Goal: Communication & Community: Ask a question

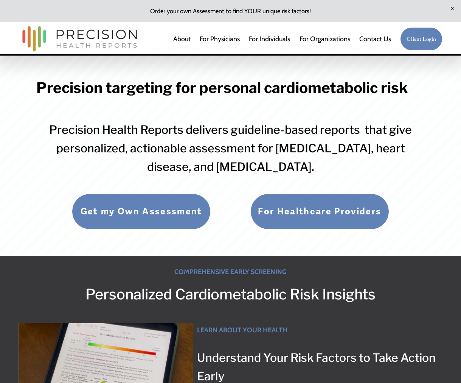
scroll to position [98, 0]
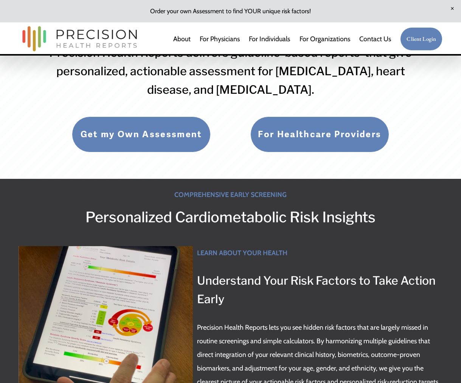
click at [313, 127] on link "For Healthcare Providers" at bounding box center [319, 135] width 139 height 36
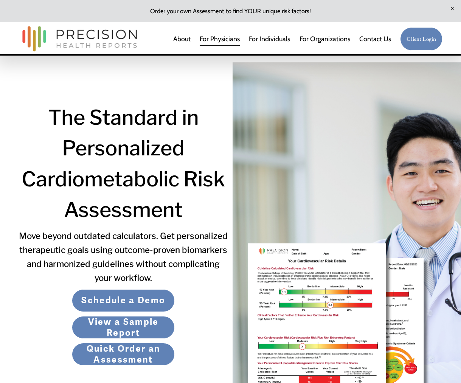
click at [319, 39] on span "For Organizations" at bounding box center [325, 39] width 51 height 14
click at [0, 0] on span "For First Responders" at bounding box center [0, 0] width 0 height 0
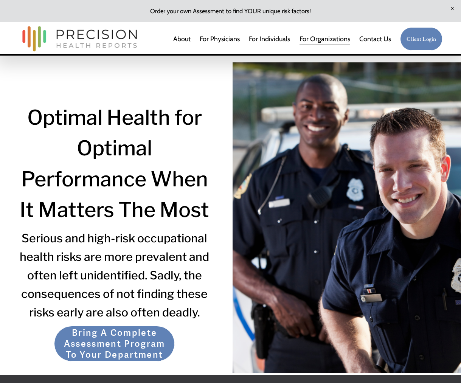
click at [214, 39] on link "For Physicians" at bounding box center [220, 38] width 40 height 15
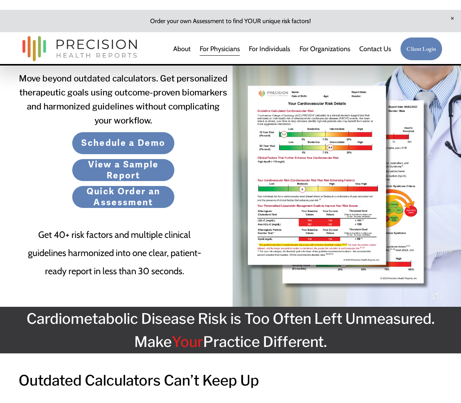
scroll to position [177, 0]
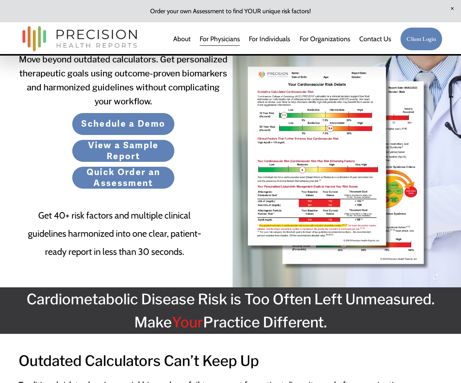
click at [144, 178] on link "Quick Order an Assessment" at bounding box center [123, 177] width 103 height 23
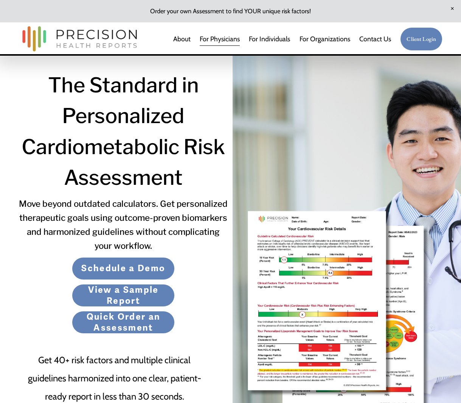
scroll to position [0, 0]
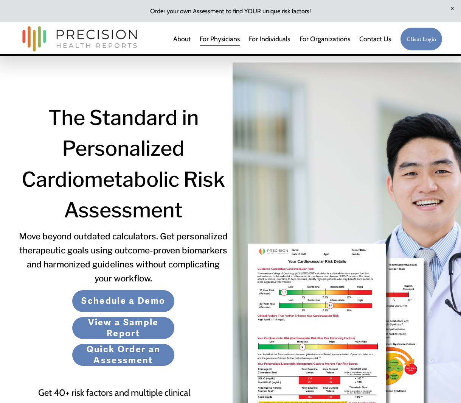
click at [121, 357] on link "Quick Order an Assessment" at bounding box center [123, 354] width 103 height 23
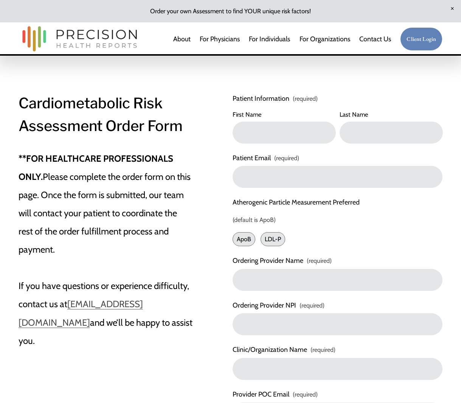
scroll to position [2, 0]
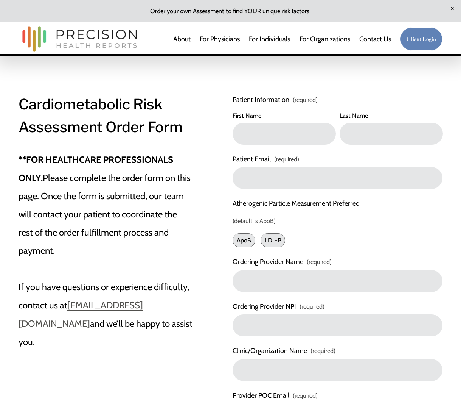
click at [384, 38] on link "Contact Us" at bounding box center [375, 38] width 32 height 15
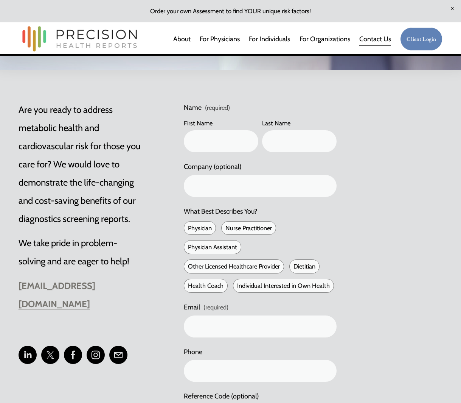
scroll to position [185, 0]
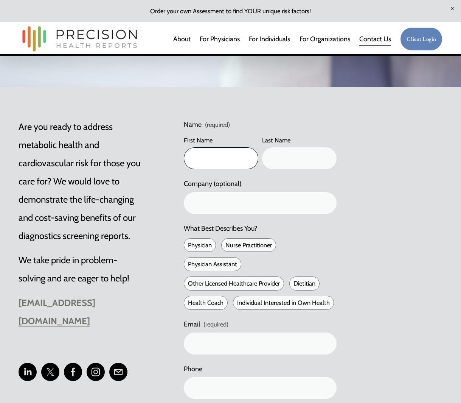
click at [224, 156] on input "First Name" at bounding box center [221, 158] width 75 height 22
click at [225, 162] on input "Sylvabna" at bounding box center [221, 158] width 75 height 22
type input "[PERSON_NAME]"
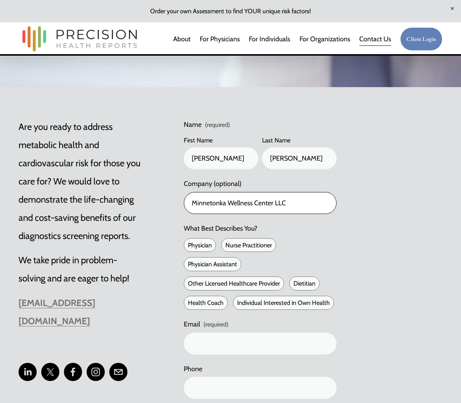
type input "Minnetonka Wellness Center LLC"
click at [235, 284] on span "Other Licensed Healthcare Provider" at bounding box center [234, 283] width 100 height 14
click at [190, 284] on input "Other Licensed Healthcare Provider" at bounding box center [187, 283] width 6 height 6
checkbox input "true"
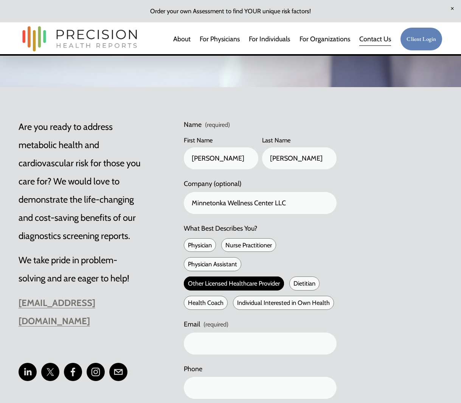
scroll to position [315, 0]
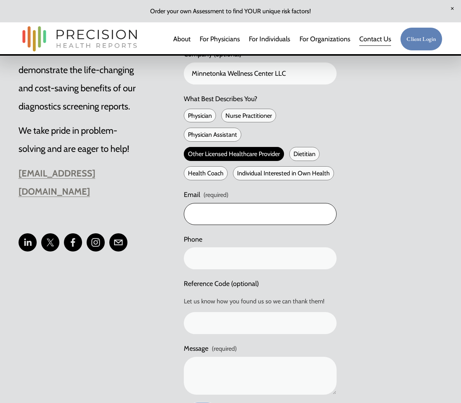
click at [227, 216] on input "Email (required)" at bounding box center [260, 214] width 153 height 22
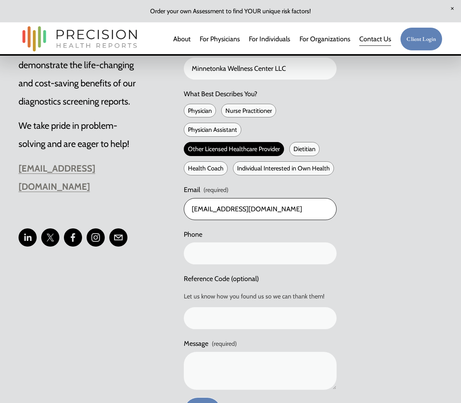
type input "[EMAIL_ADDRESS][DOMAIN_NAME]"
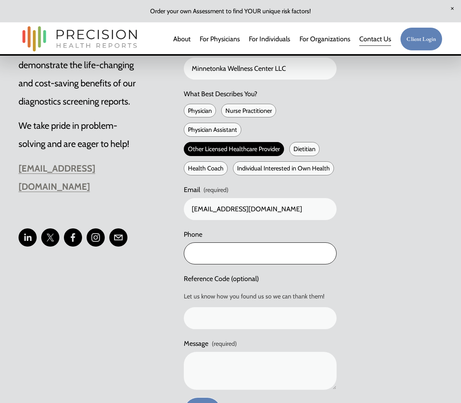
click at [241, 256] on input "text" at bounding box center [260, 253] width 153 height 22
type input "[PHONE_NUMBER]"
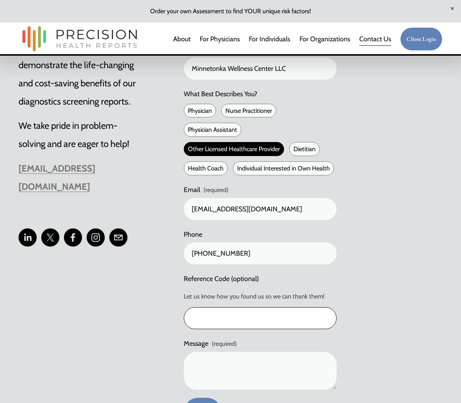
click at [261, 322] on input "Reference Code (optional)" at bounding box center [260, 318] width 153 height 22
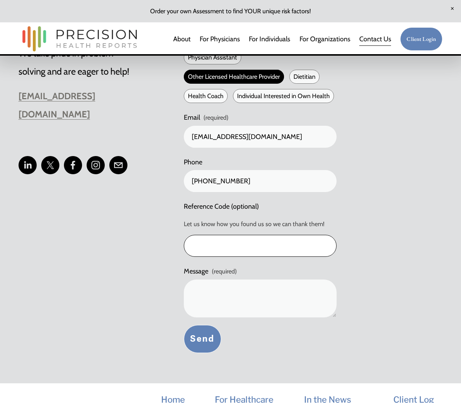
scroll to position [412, 0]
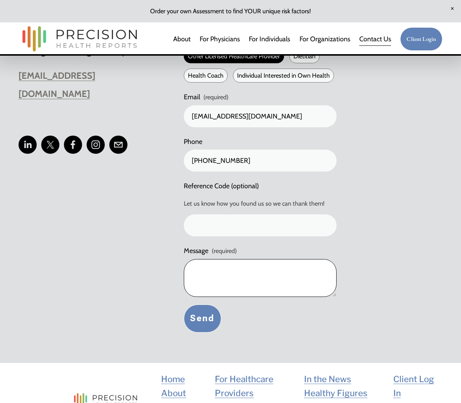
click at [239, 270] on textarea "Message (required)" at bounding box center [260, 278] width 153 height 38
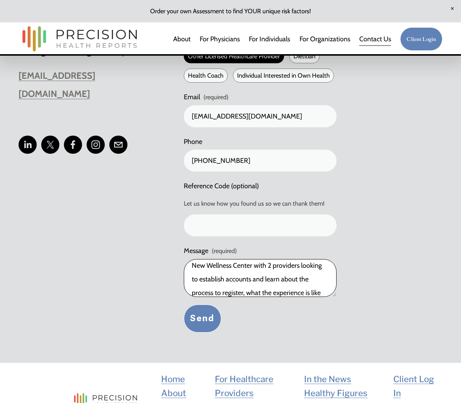
scroll to position [18, 0]
type textarea "New Wellness Center with 2 providers looking to establish accounts and learn ab…"
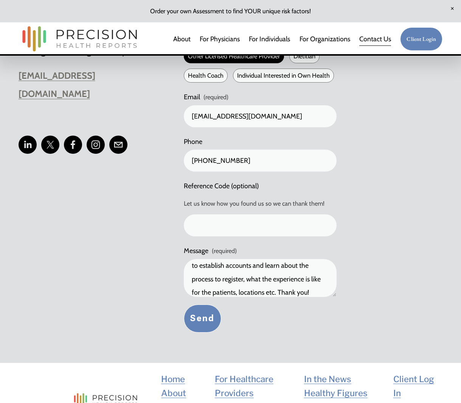
click at [208, 324] on button "Send Send" at bounding box center [202, 318] width 37 height 28
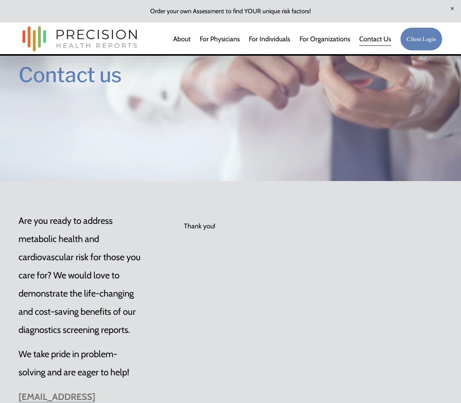
scroll to position [0, 0]
